Goal: Task Accomplishment & Management: Use online tool/utility

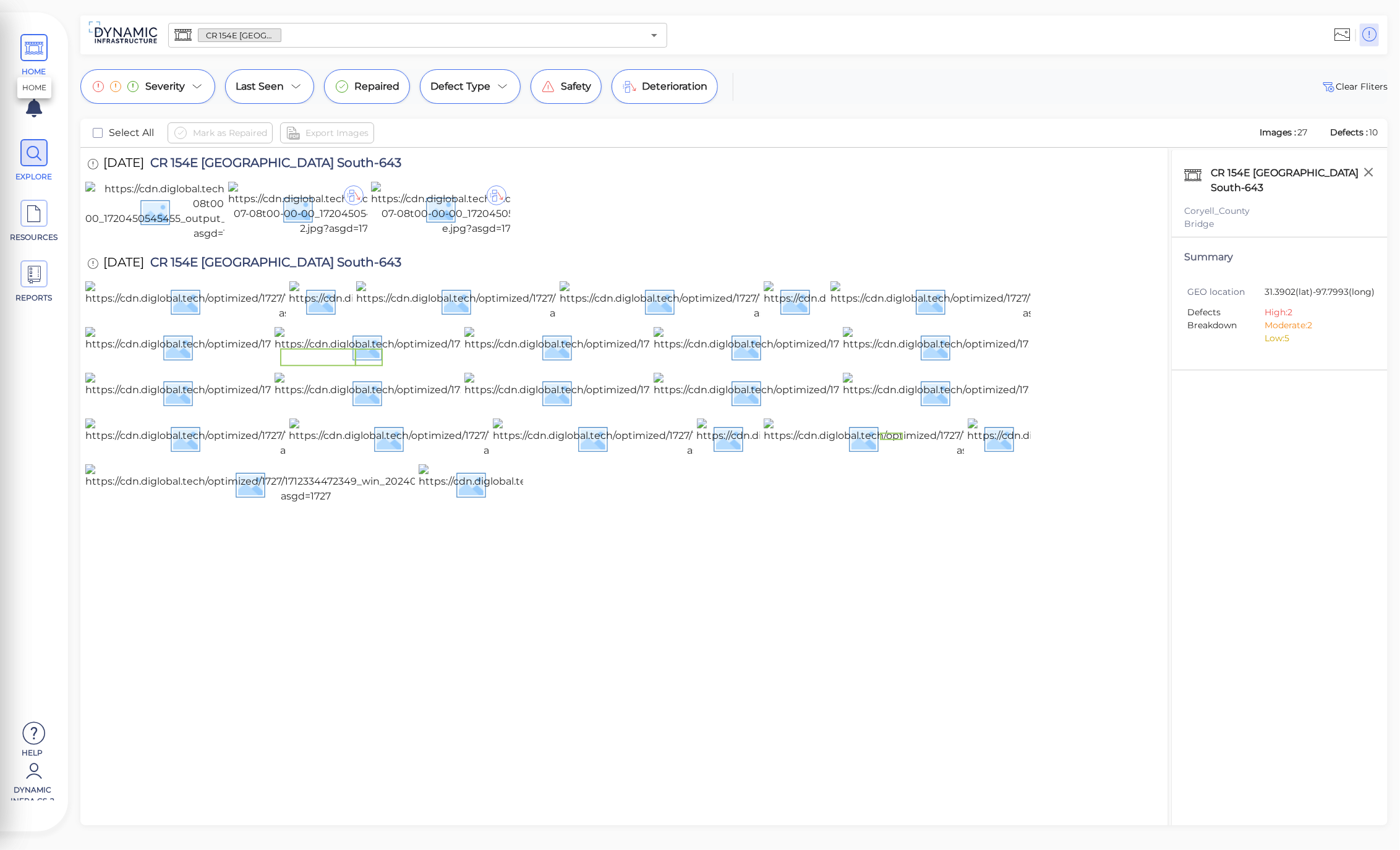
click at [51, 54] on span "HOME" at bounding box center [33, 55] width 55 height 44
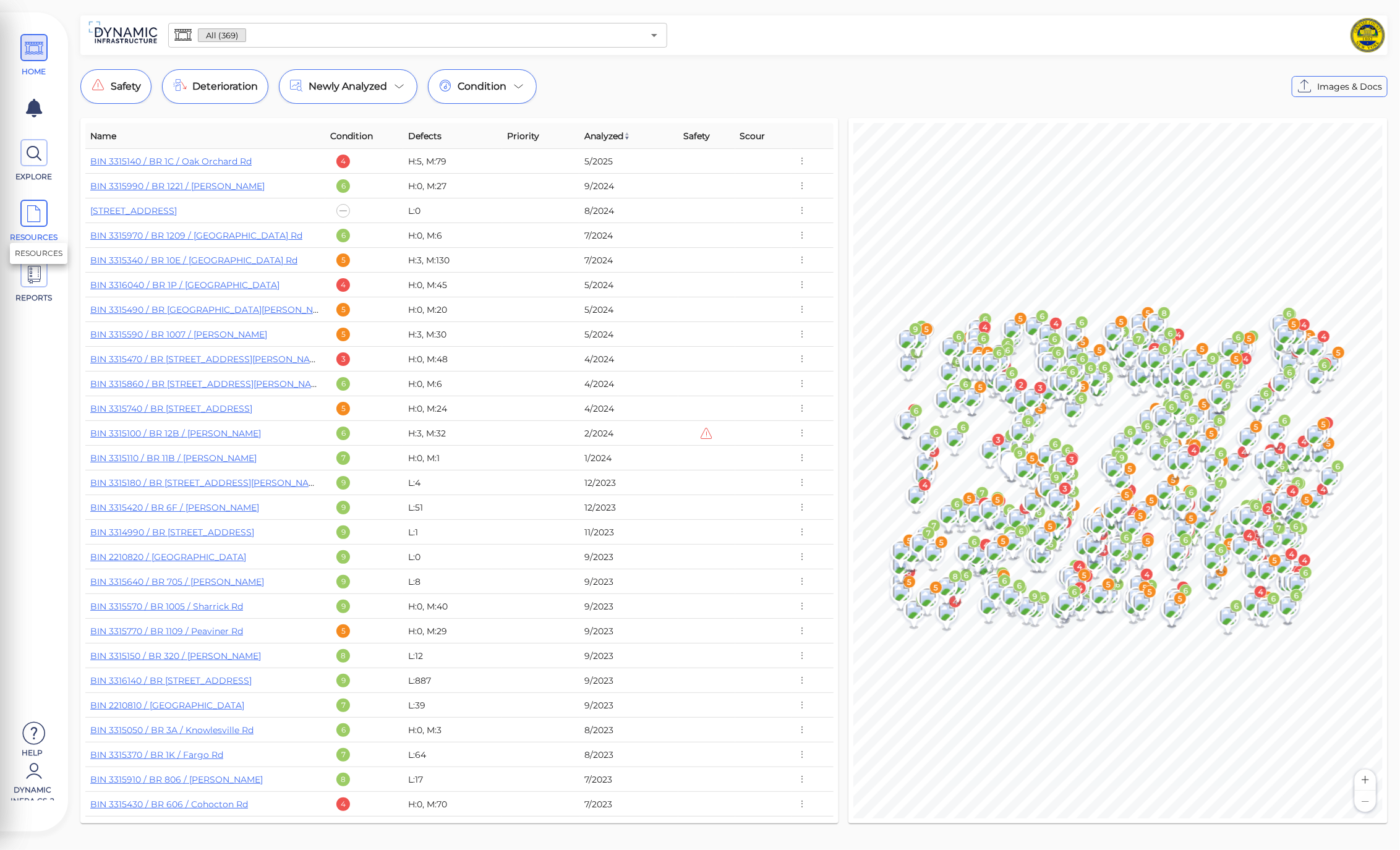
click at [23, 202] on span at bounding box center [34, 213] width 27 height 27
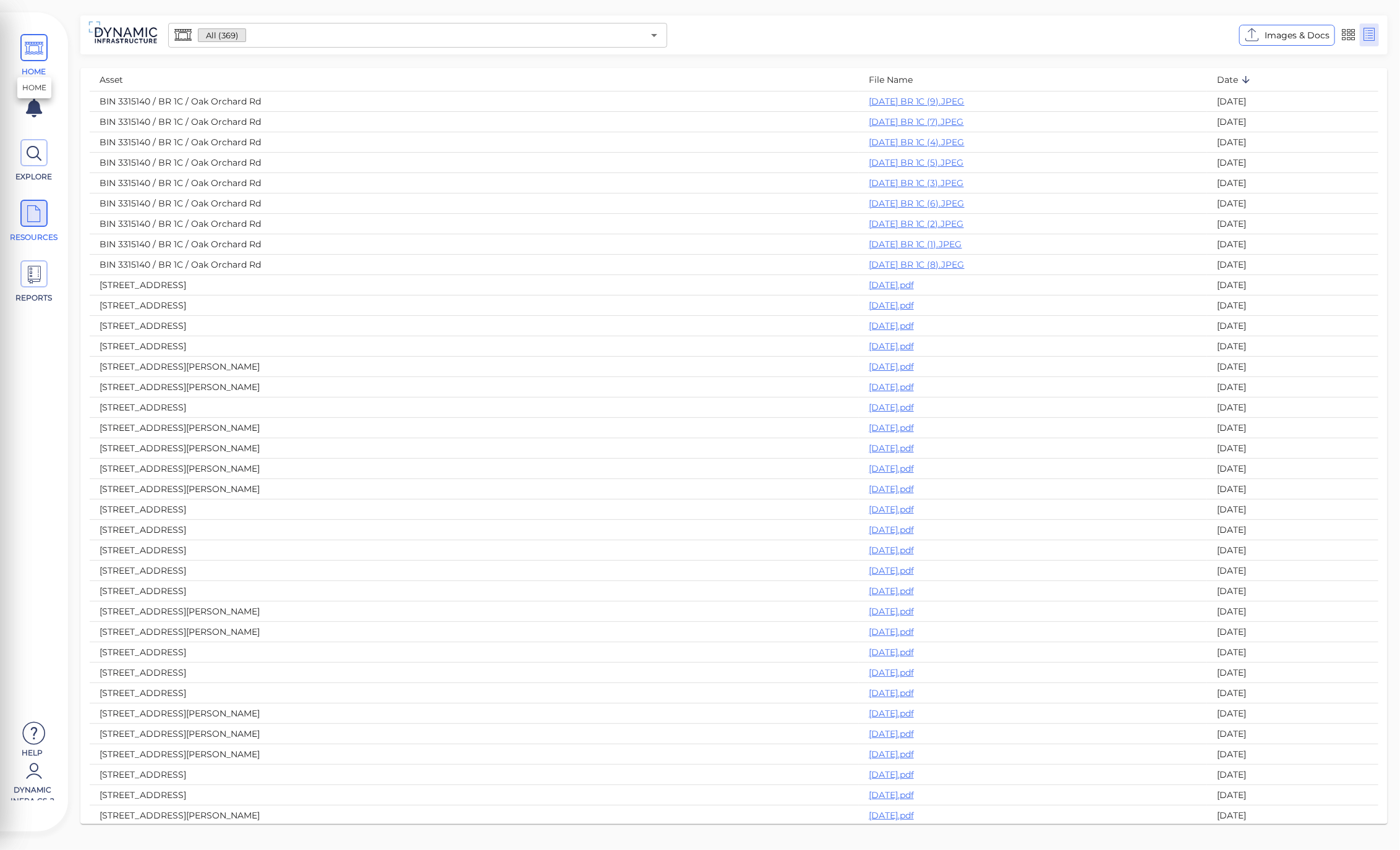
click at [31, 65] on span "HOME" at bounding box center [33, 55] width 55 height 44
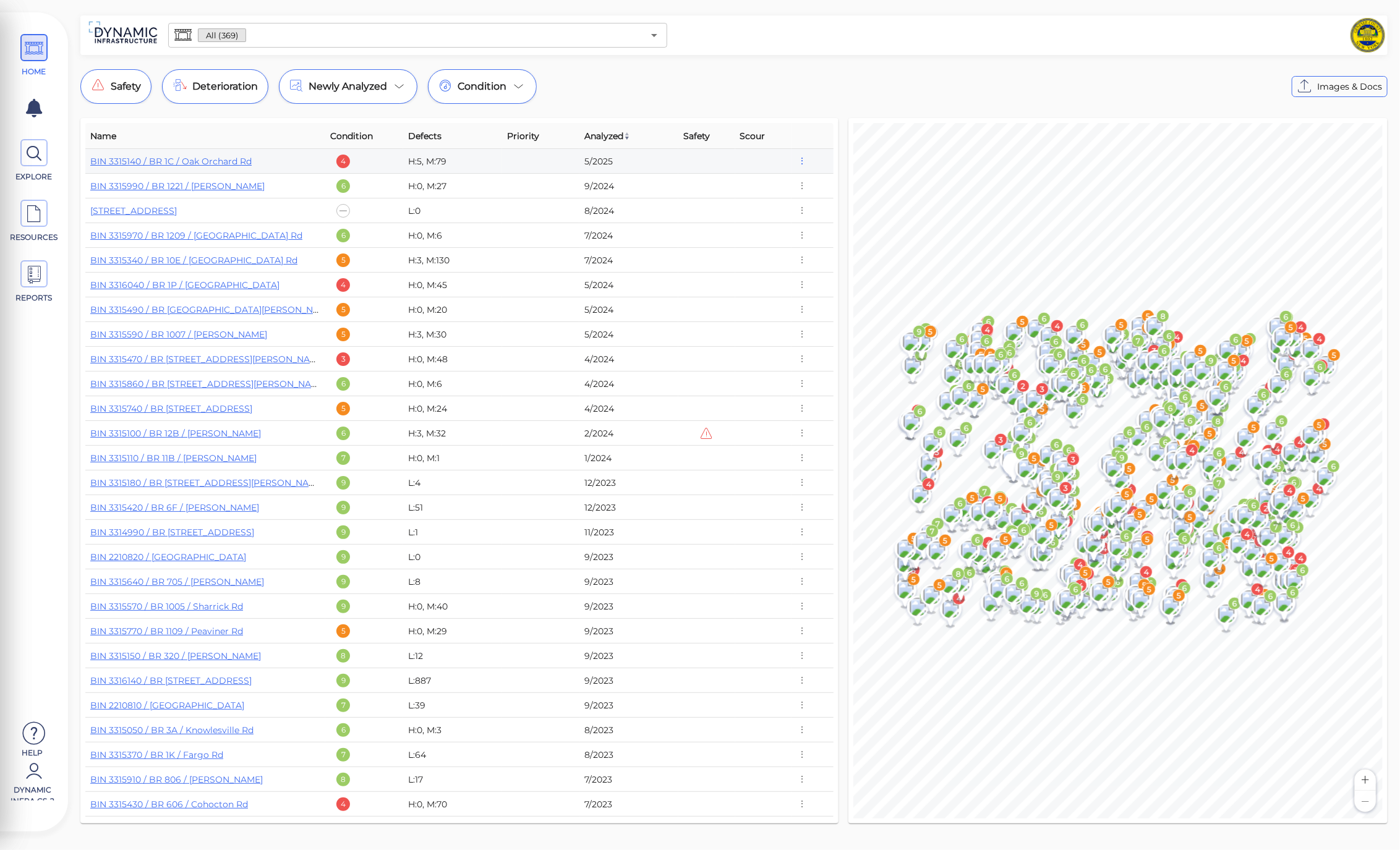
click at [798, 163] on icon "button" at bounding box center [801, 161] width 11 height 14
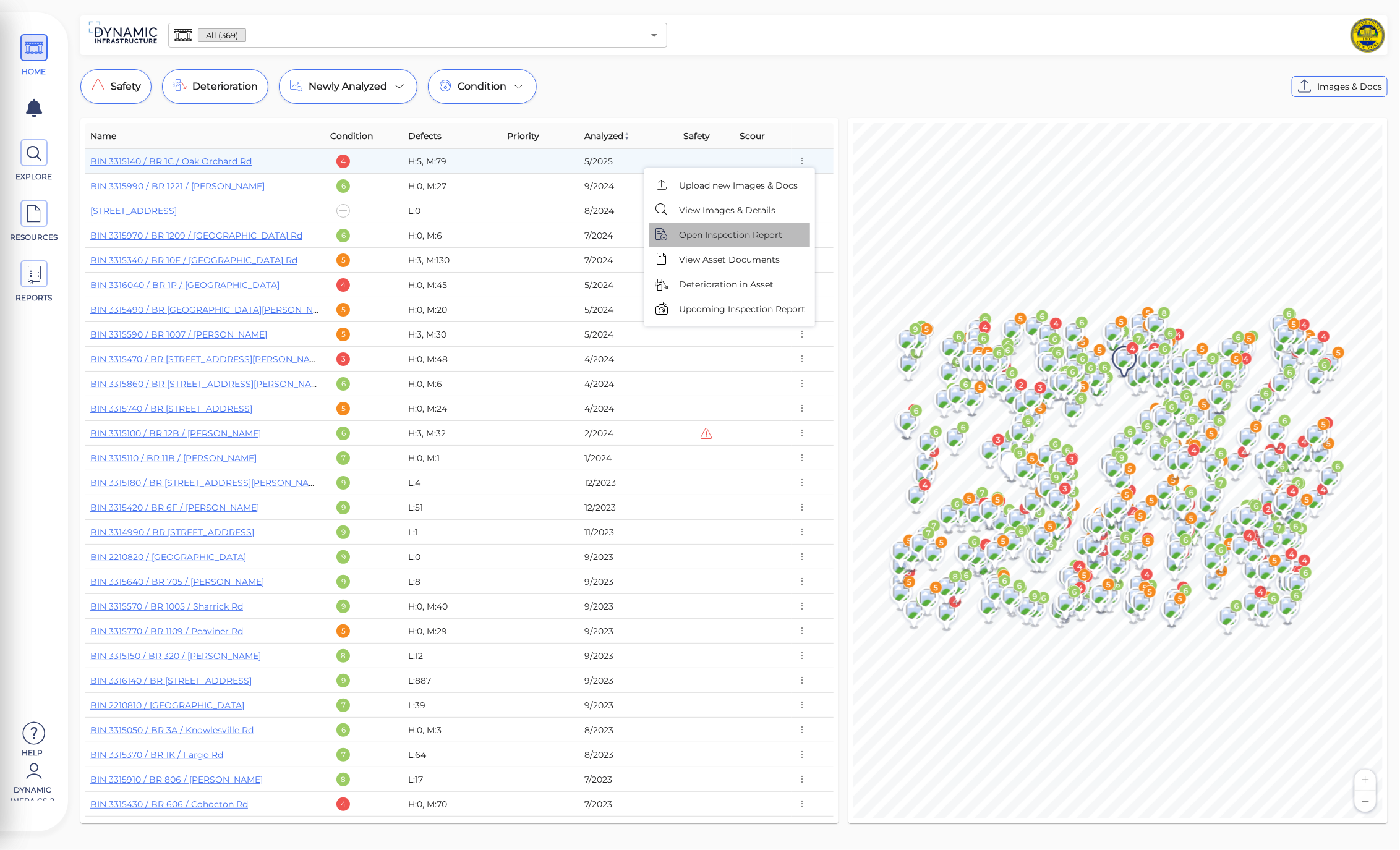
click at [758, 240] on span "Open Inspection Report" at bounding box center [731, 235] width 103 height 13
